Goal: Task Accomplishment & Management: Use online tool/utility

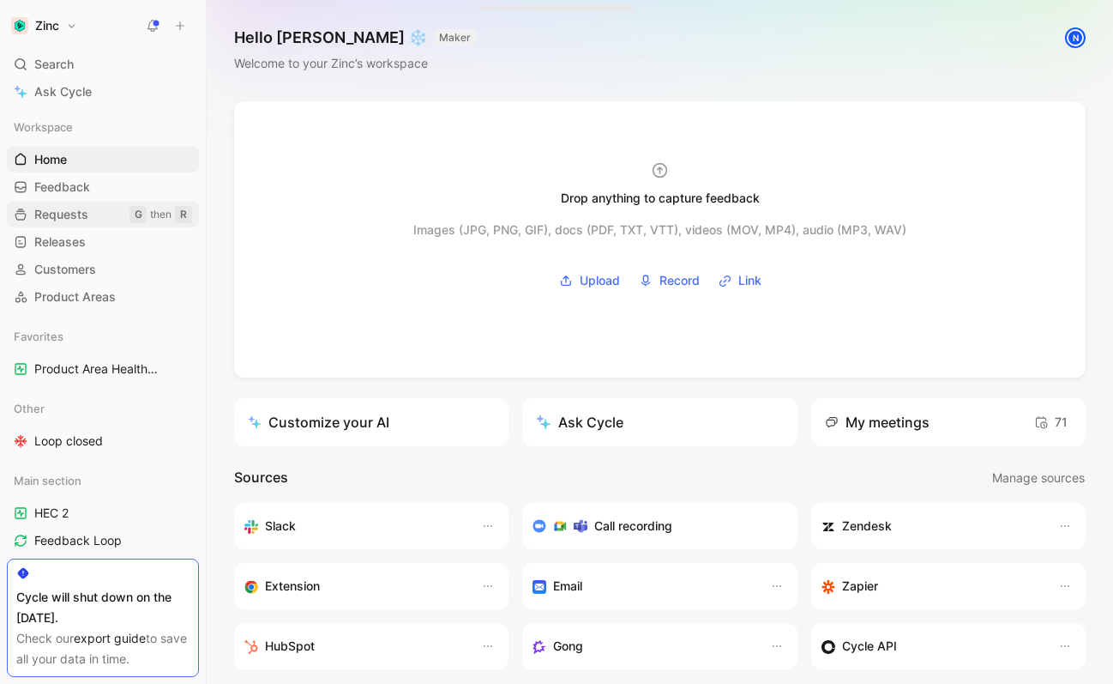
click at [84, 211] on span "Requests" at bounding box center [61, 214] width 54 height 17
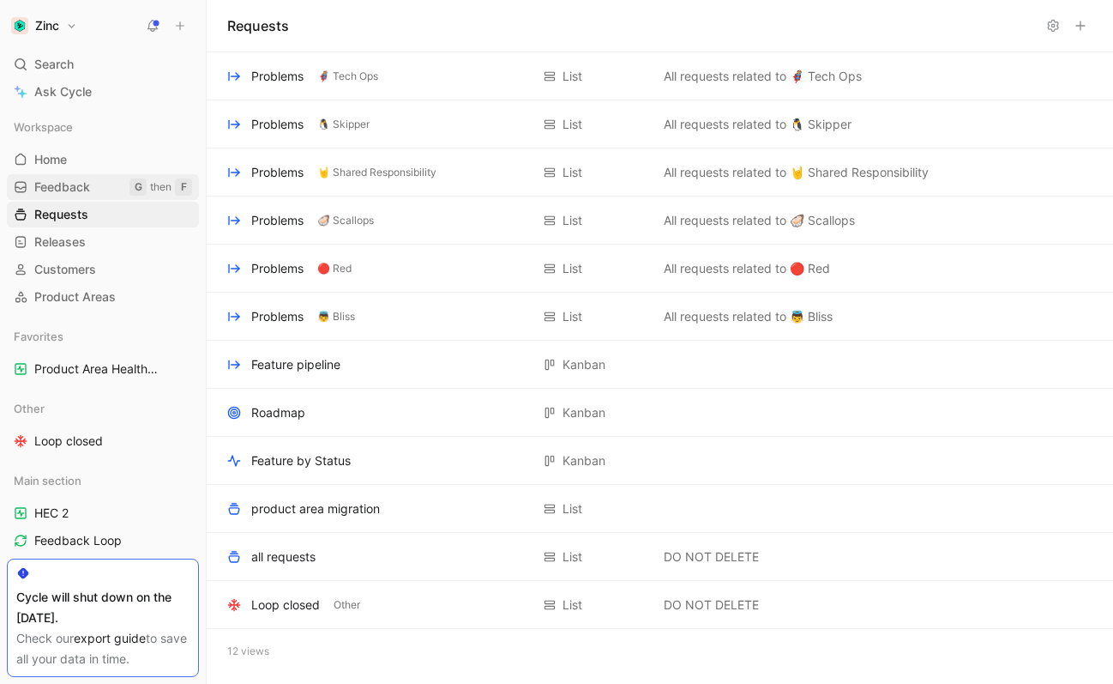
click at [80, 184] on span "Feedback" at bounding box center [62, 186] width 56 height 17
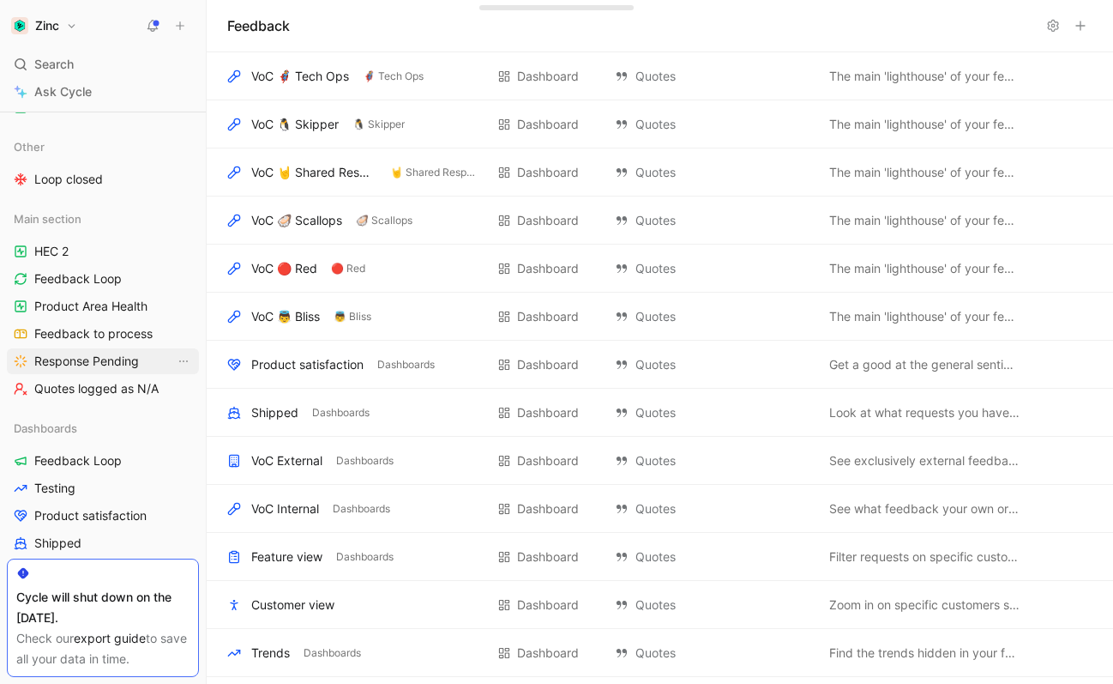
scroll to position [262, 0]
click at [94, 336] on span "Feedback to process" at bounding box center [93, 332] width 118 height 17
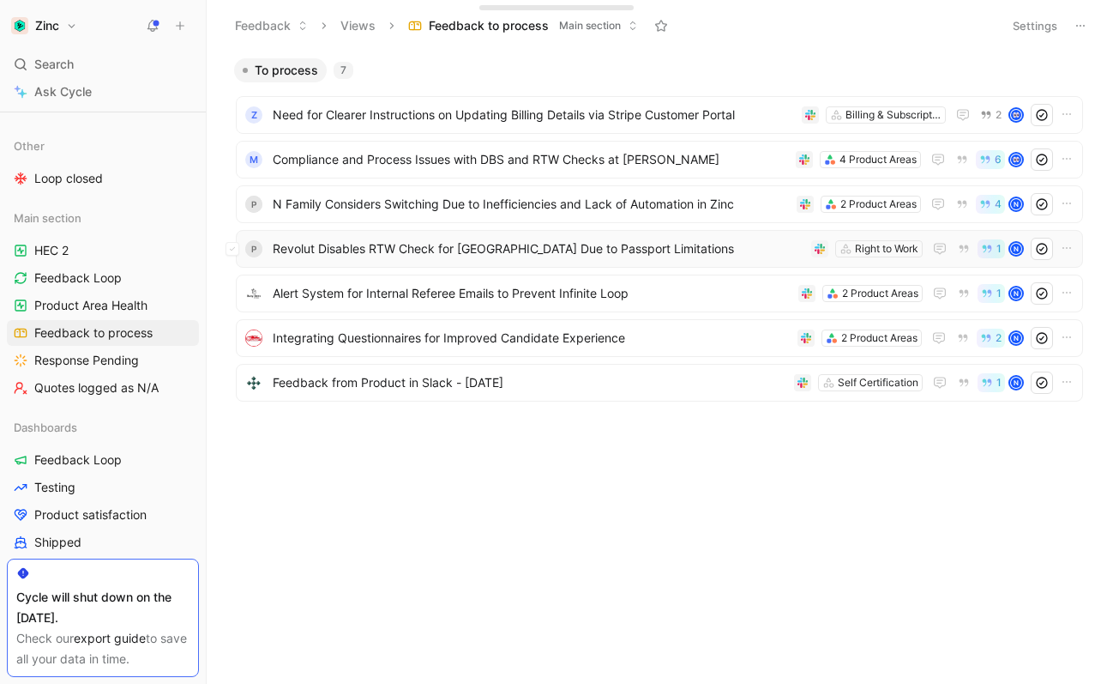
click at [319, 250] on span "Revolut Disables RTW Check for India Due to Passport Limitations" at bounding box center [539, 248] width 532 height 21
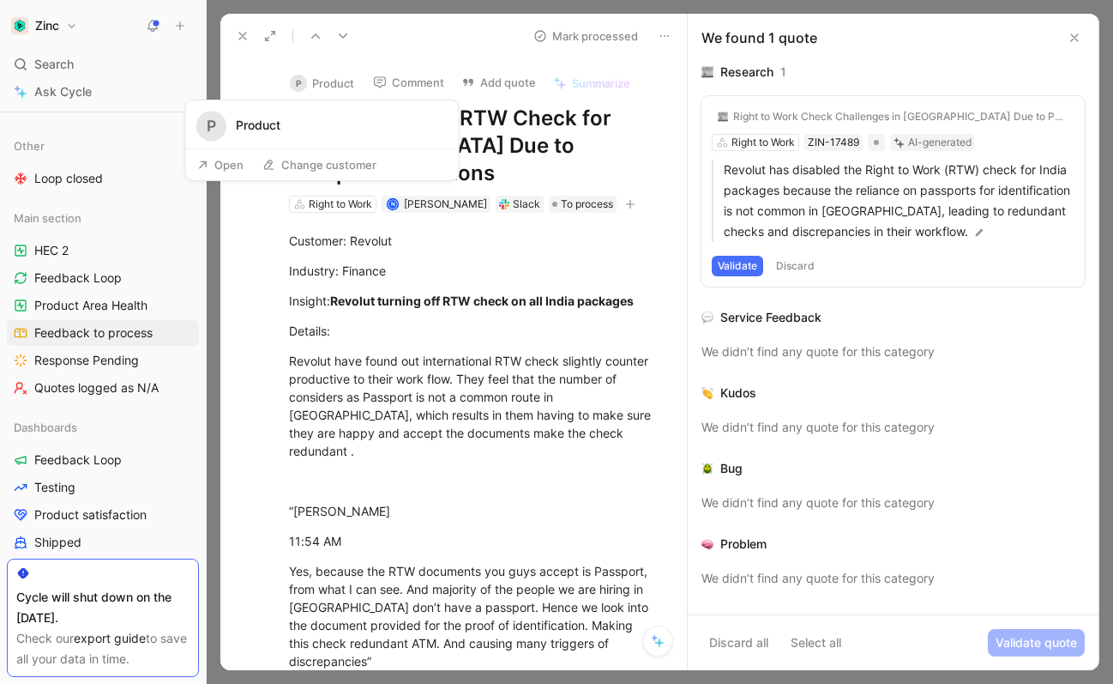
click at [342, 79] on button "P Product" at bounding box center [322, 83] width 80 height 26
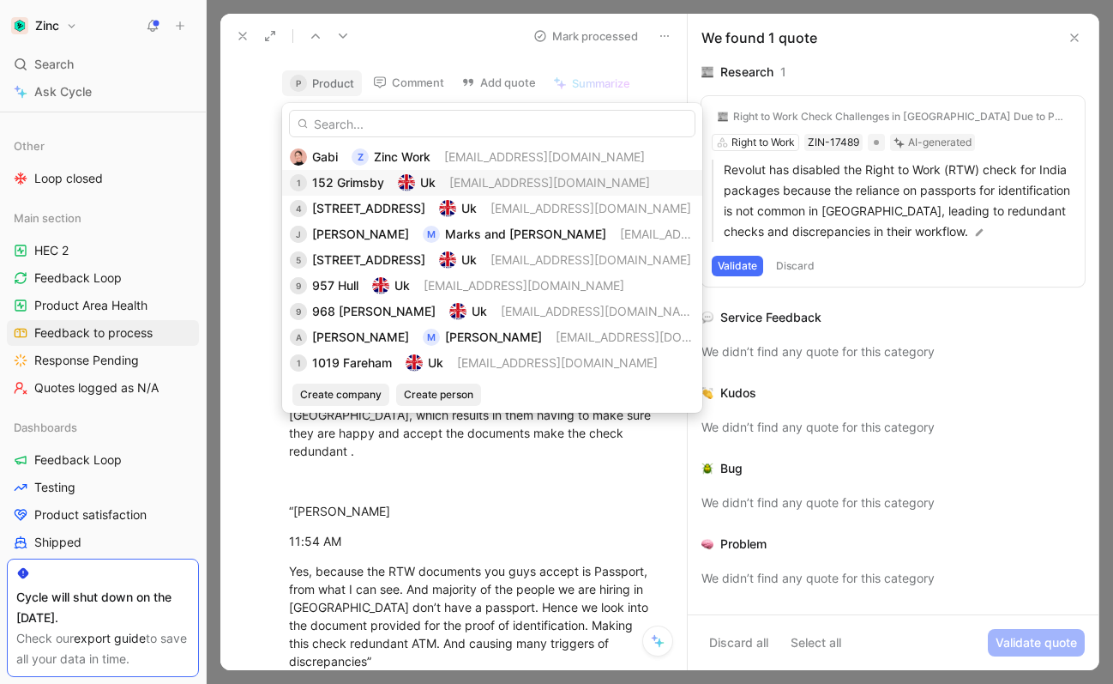
type input "E"
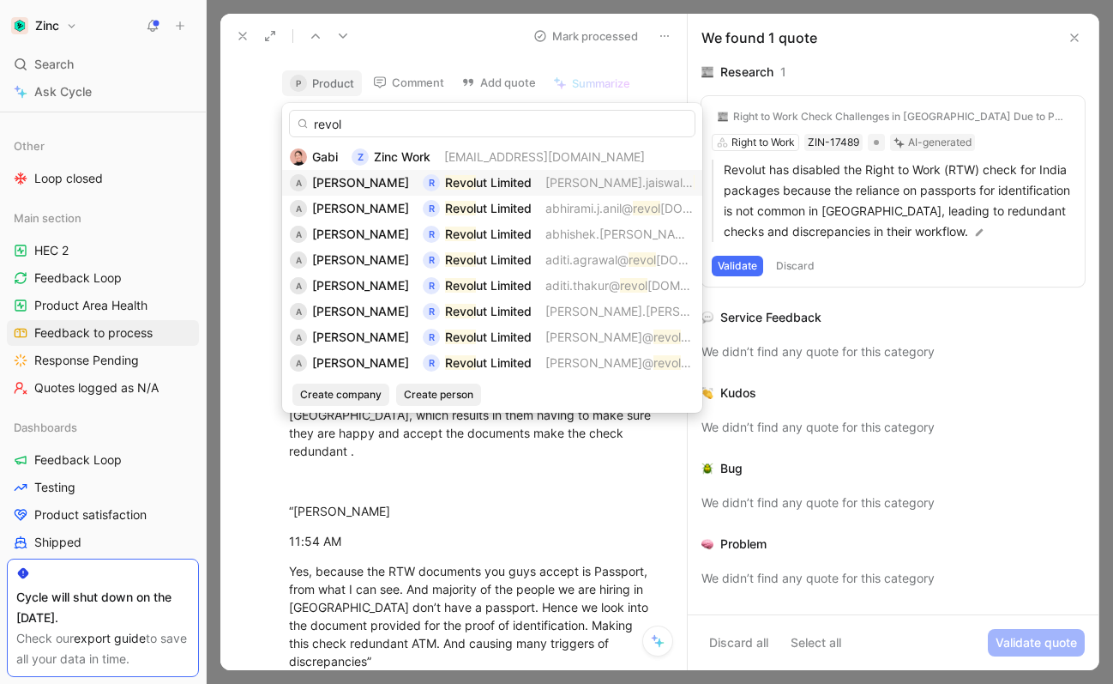
type input "revol"
click at [395, 187] on span "Aayush Jaiswal" at bounding box center [360, 182] width 97 height 15
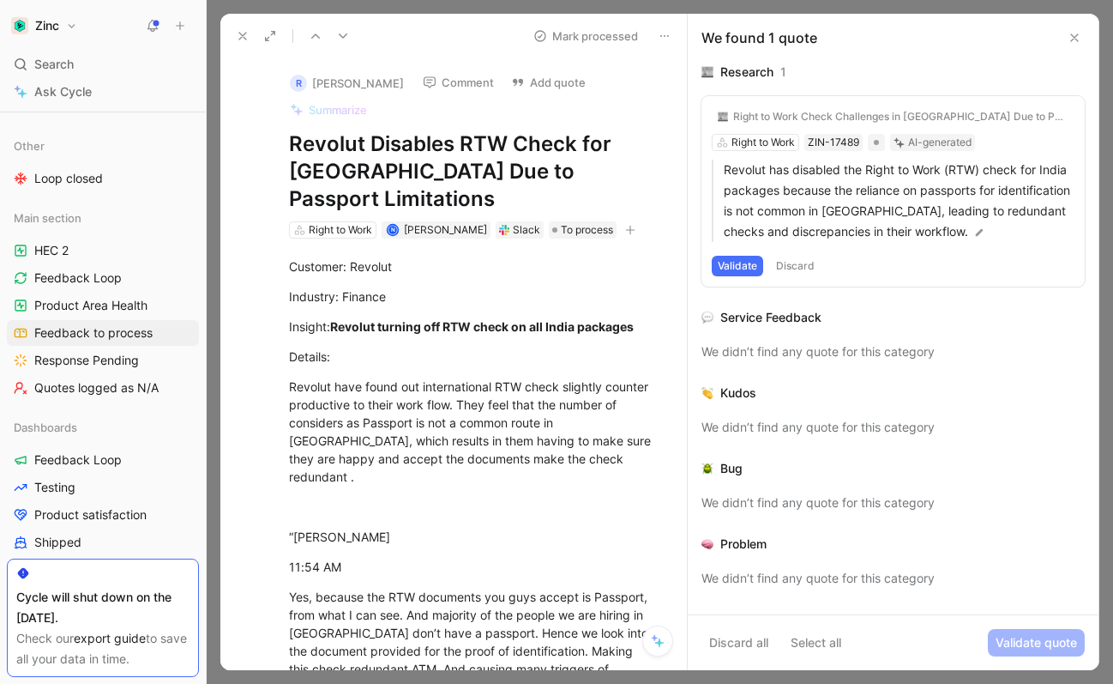
click at [731, 263] on button "Validate" at bounding box center [737, 266] width 51 height 21
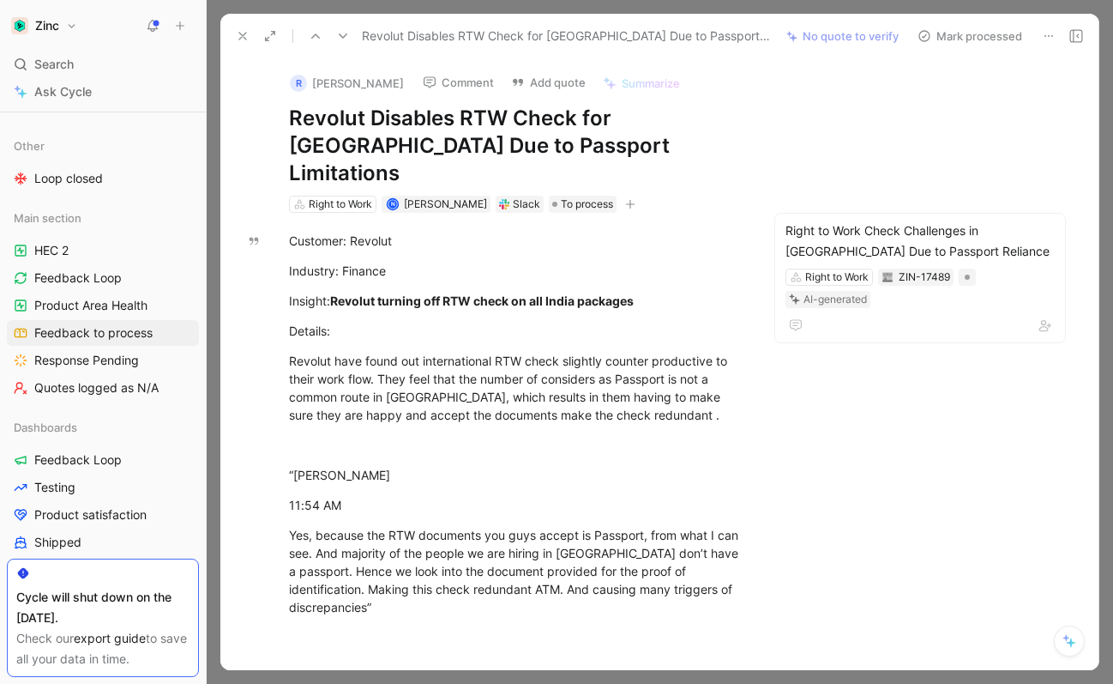
click at [981, 36] on button "Mark processed" at bounding box center [970, 36] width 120 height 24
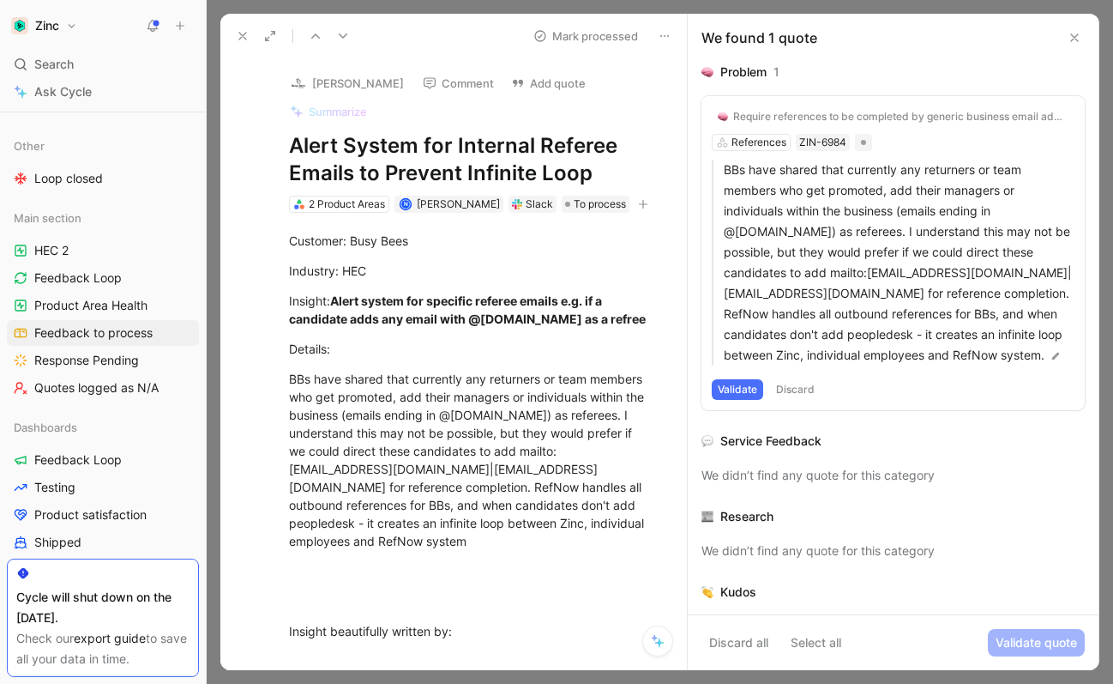
click at [333, 83] on button "Andrew Kelly" at bounding box center [347, 83] width 130 height 26
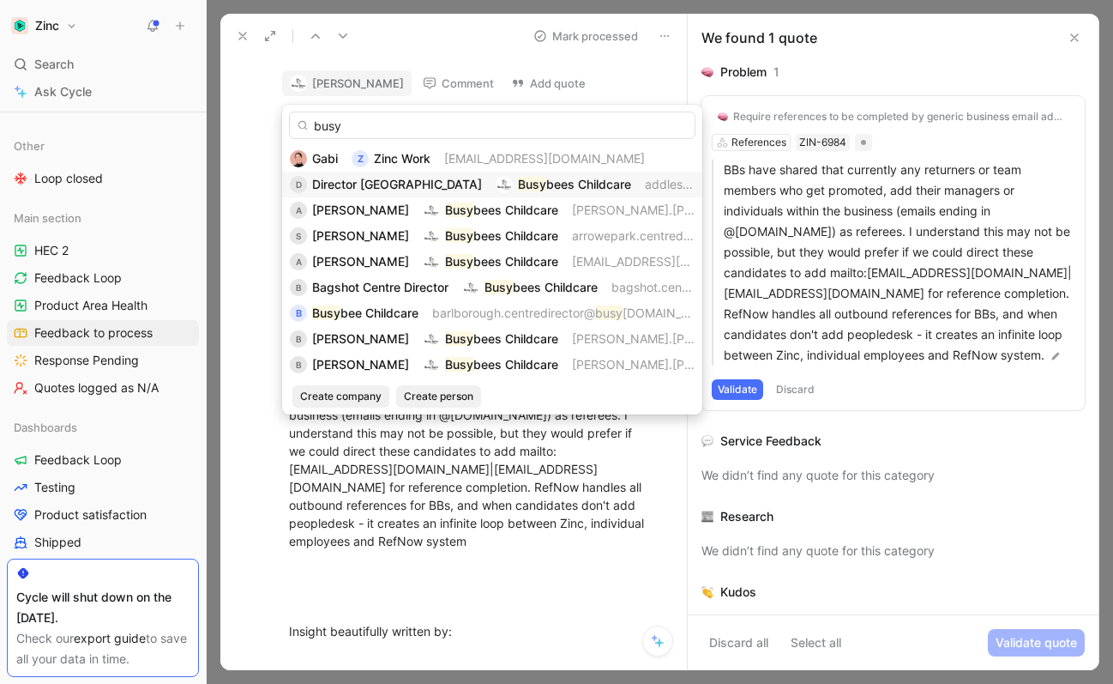
type input "busy"
click at [436, 182] on span "Director Addlestone Centre" at bounding box center [397, 184] width 170 height 15
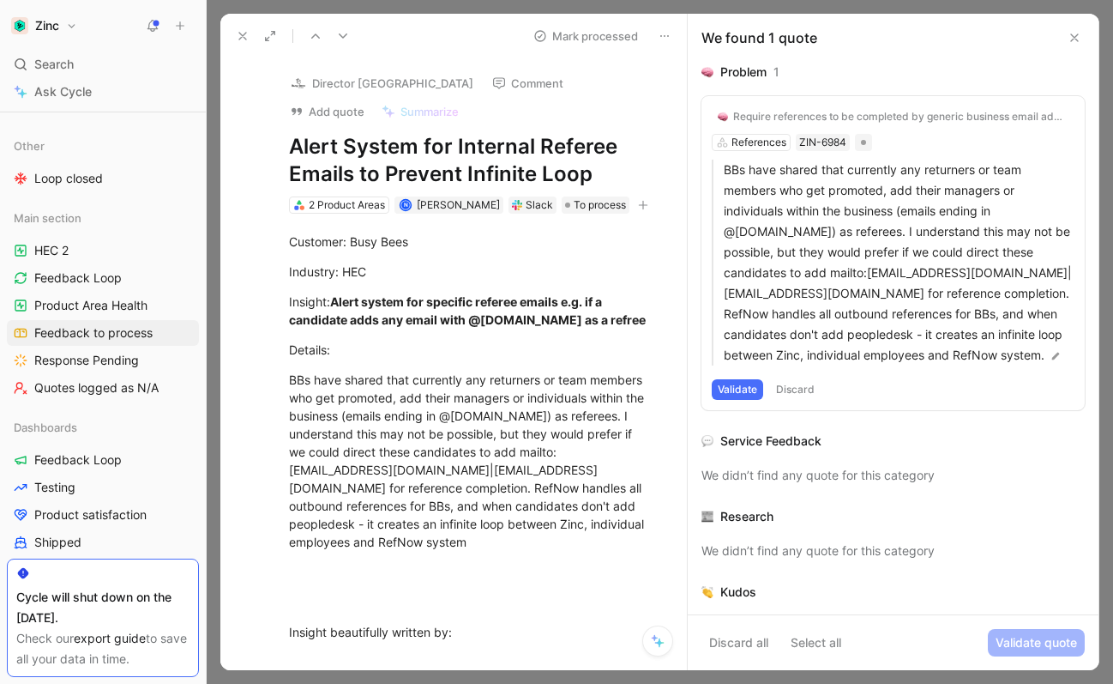
click at [241, 35] on icon at bounding box center [243, 36] width 14 height 14
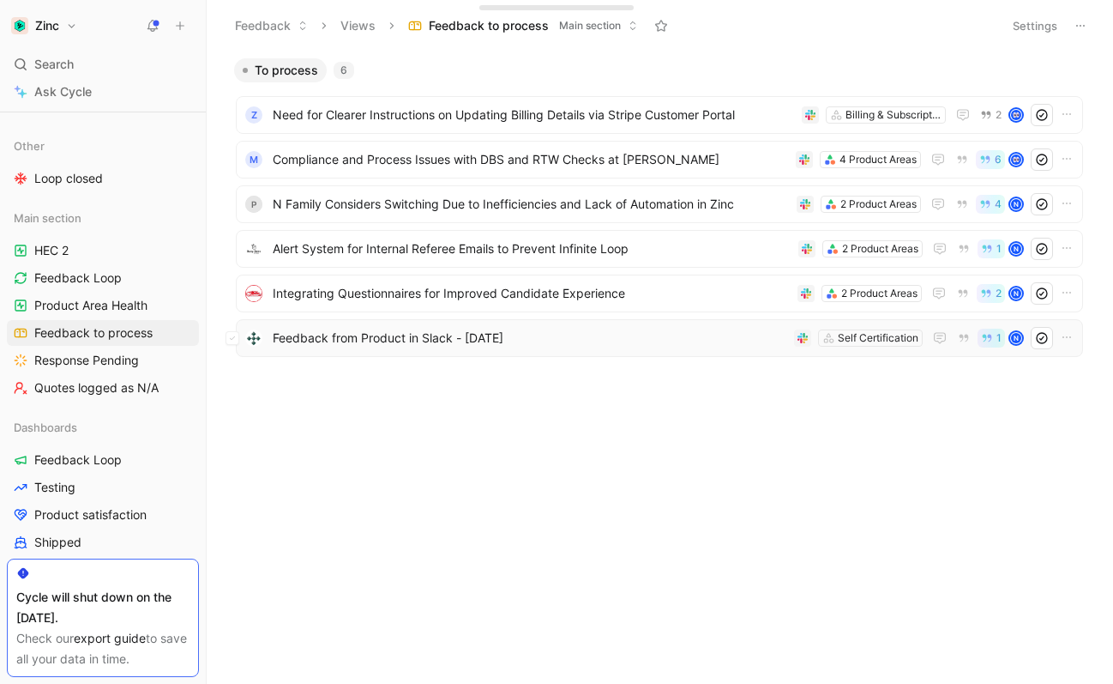
click at [458, 338] on span "Feedback from Product in Slack - 8/14/2025" at bounding box center [530, 338] width 515 height 21
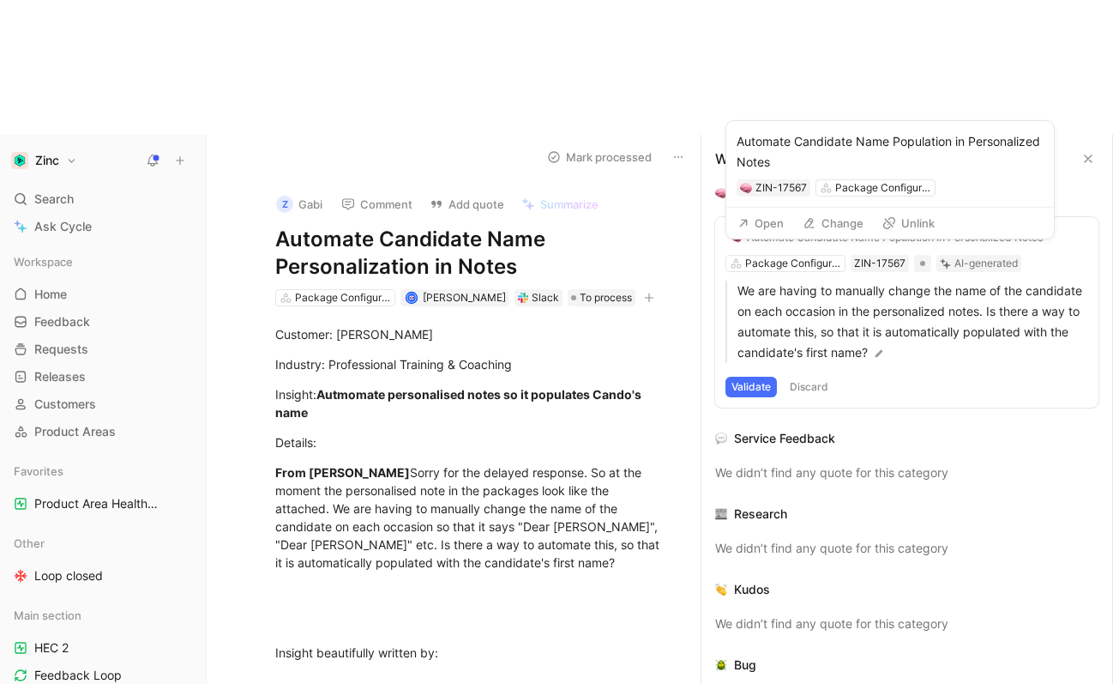
click at [817, 220] on button "Change" at bounding box center [833, 223] width 76 height 24
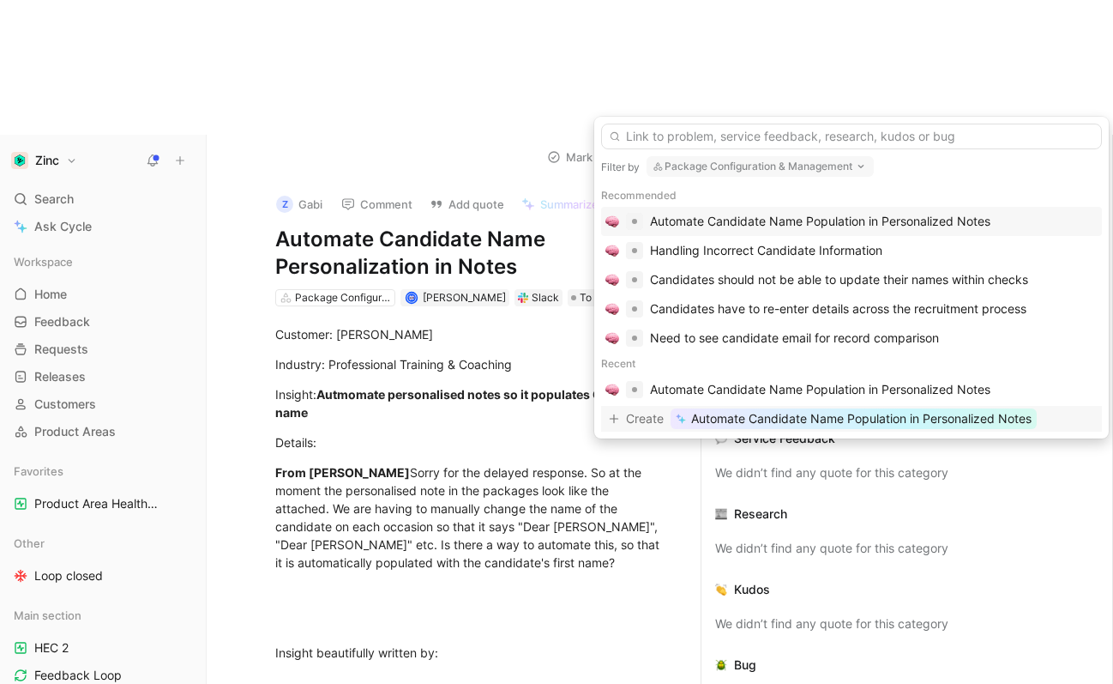
click at [710, 419] on span "Automate Candidate Name Population in Personalized Notes" at bounding box center [861, 418] width 341 height 21
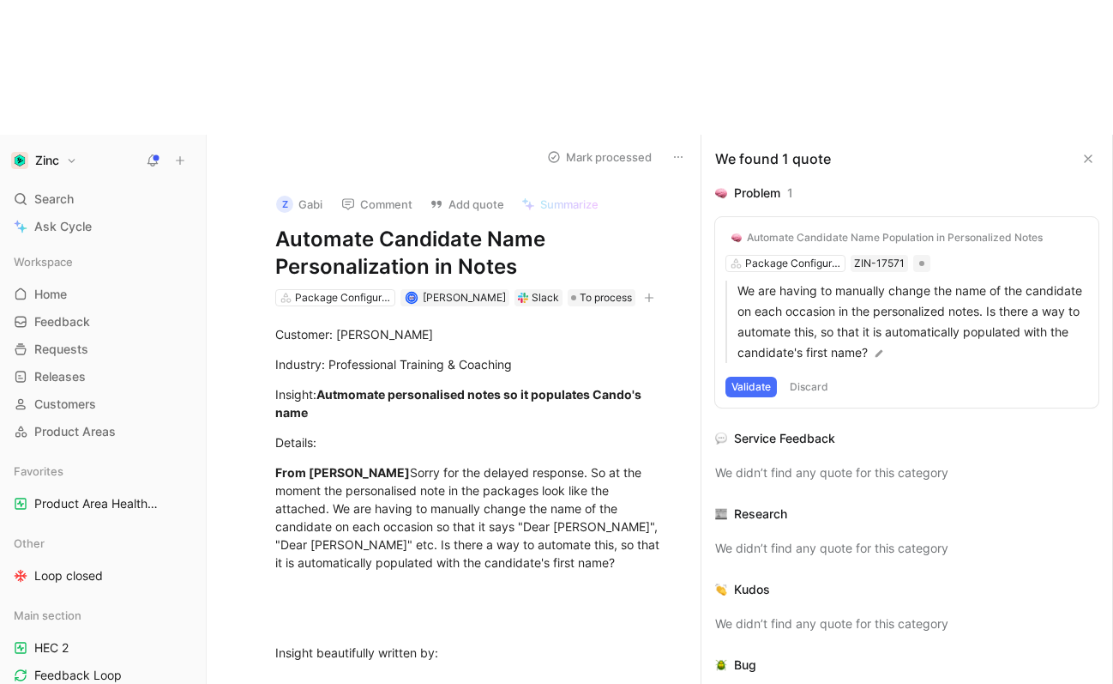
click at [744, 377] on button "Validate" at bounding box center [751, 387] width 51 height 21
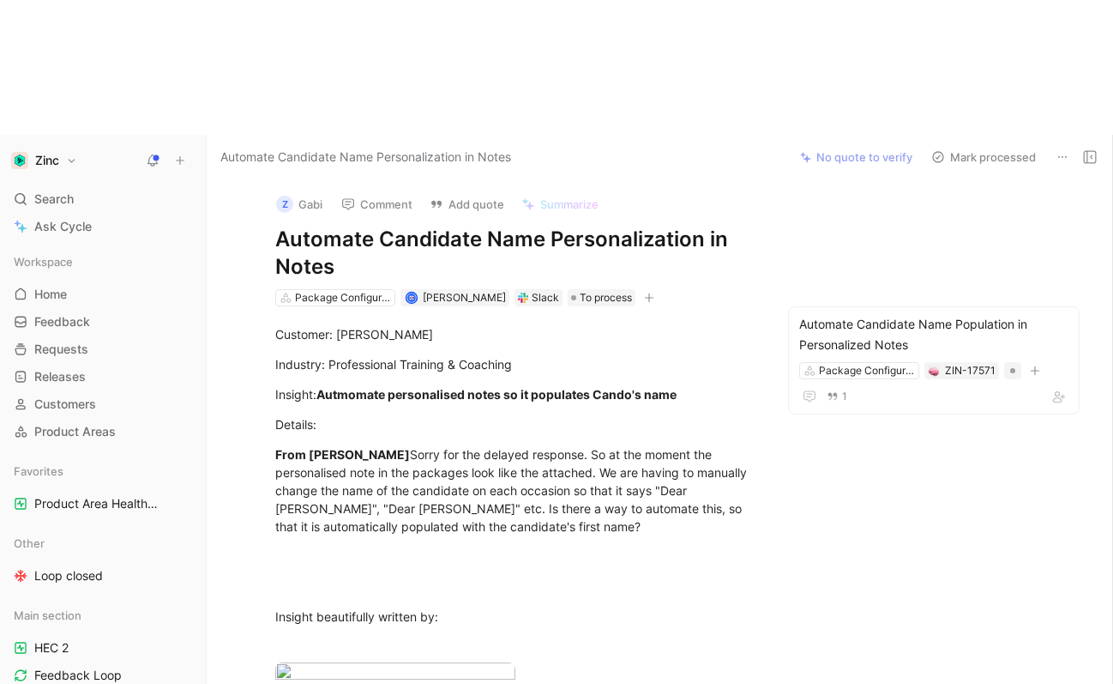
click at [299, 191] on button "Z Gabi" at bounding box center [299, 204] width 62 height 26
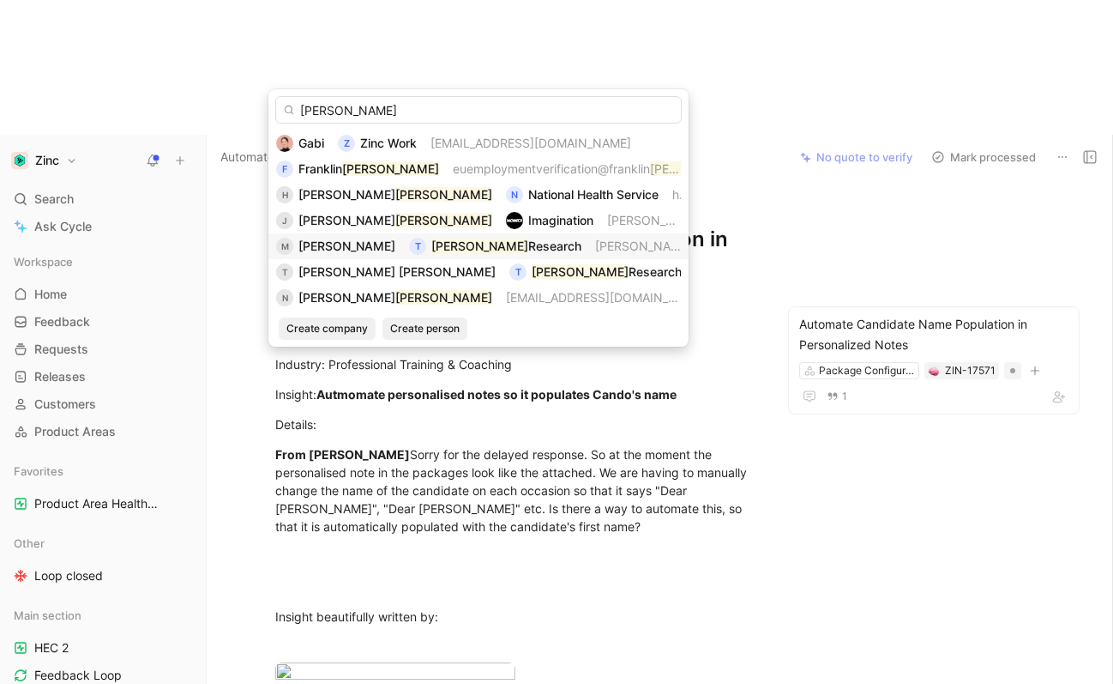
type input "[PERSON_NAME]"
click at [602, 255] on span "[PERSON_NAME]@ [PERSON_NAME] [DOMAIN_NAME]" at bounding box center [638, 246] width 86 height 21
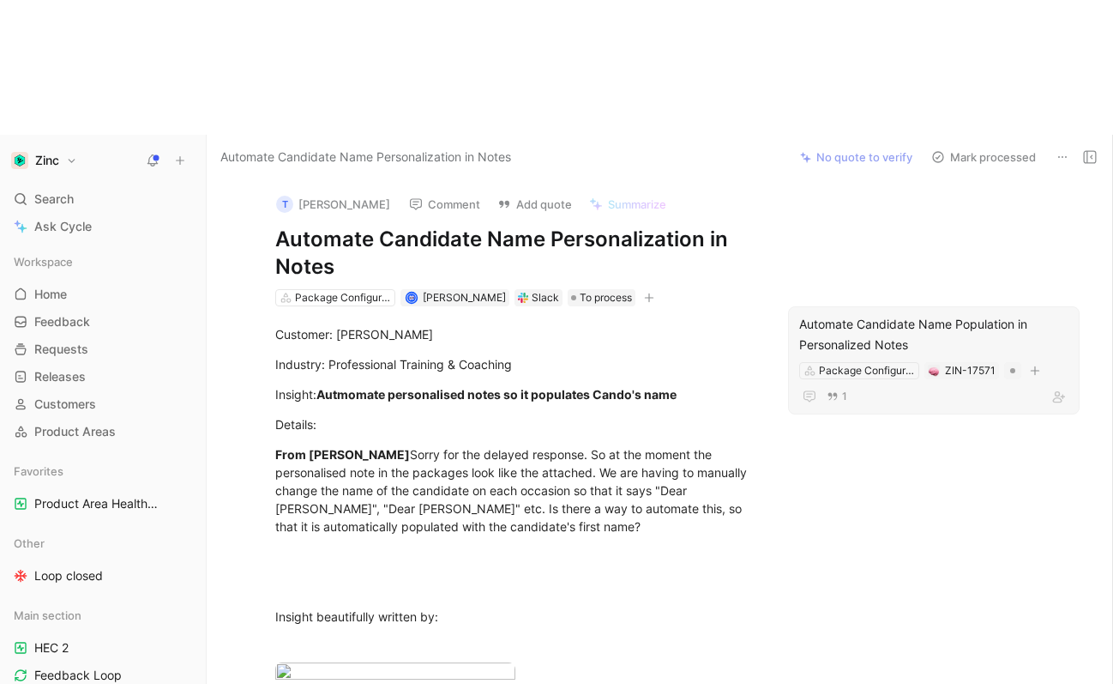
click at [846, 314] on div "Automate Candidate Name Population in Personalized Notes" at bounding box center [933, 334] width 269 height 41
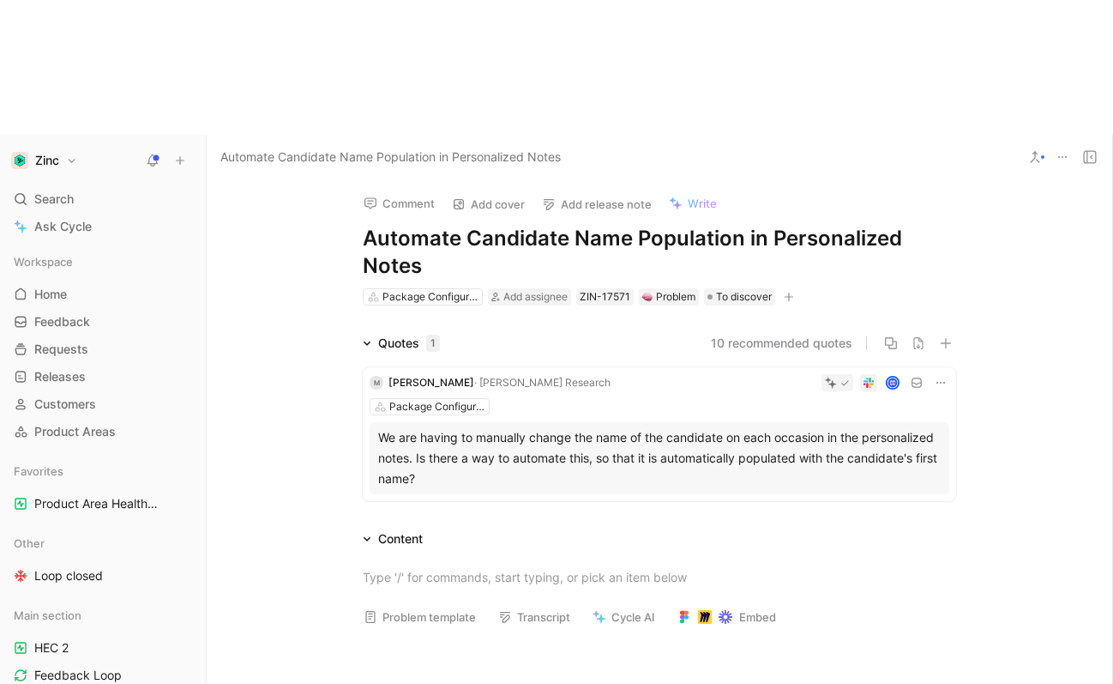
click at [1040, 150] on icon at bounding box center [1035, 157] width 14 height 14
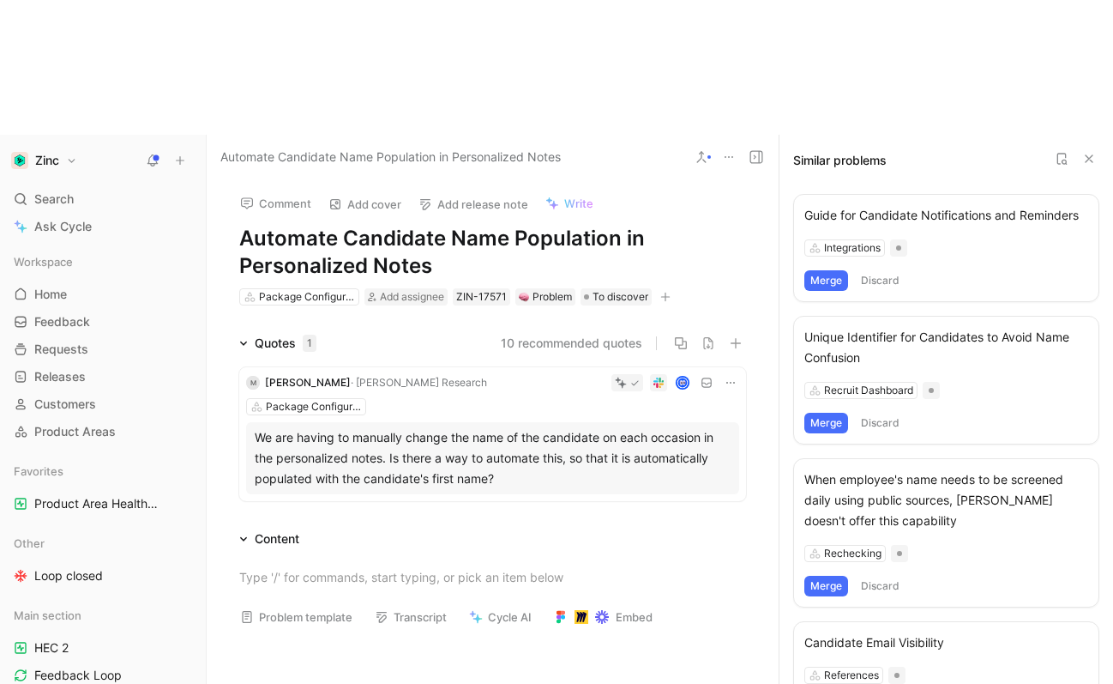
scroll to position [429, 0]
